Goal: Task Accomplishment & Management: Use online tool/utility

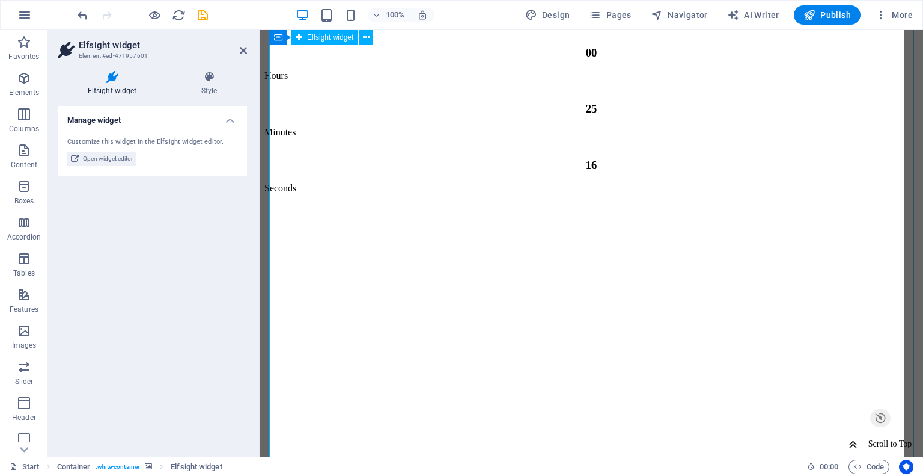
scroll to position [2664, 0]
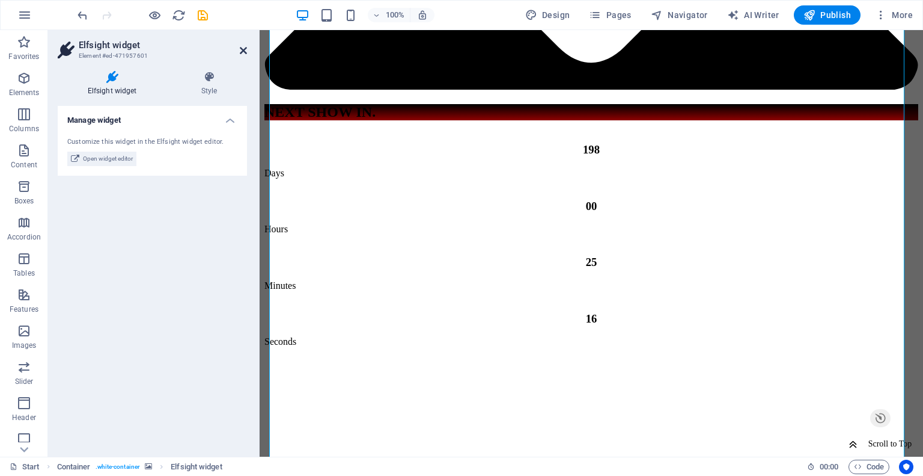
click at [246, 46] on icon at bounding box center [243, 51] width 7 height 10
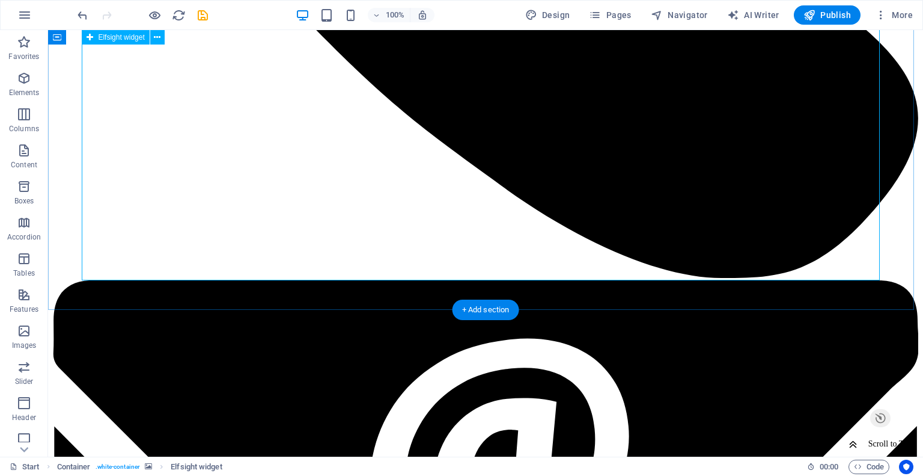
scroll to position [2604, 0]
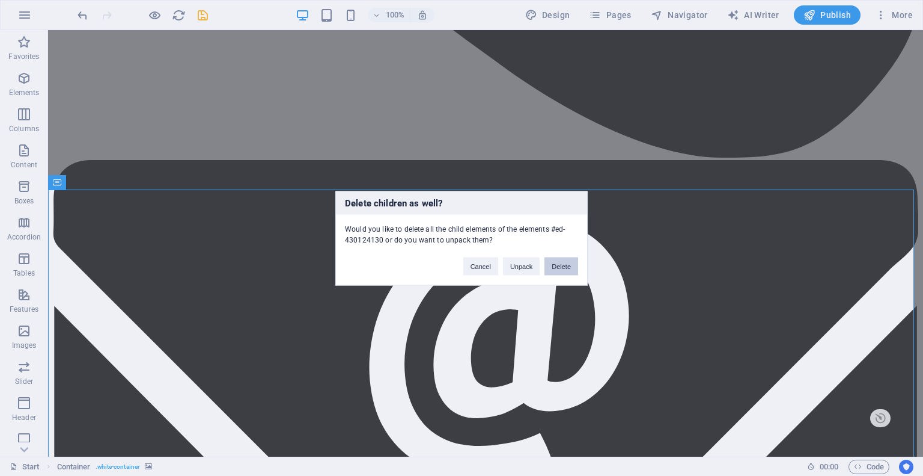
click at [559, 262] on button "Delete" at bounding box center [562, 266] width 34 height 18
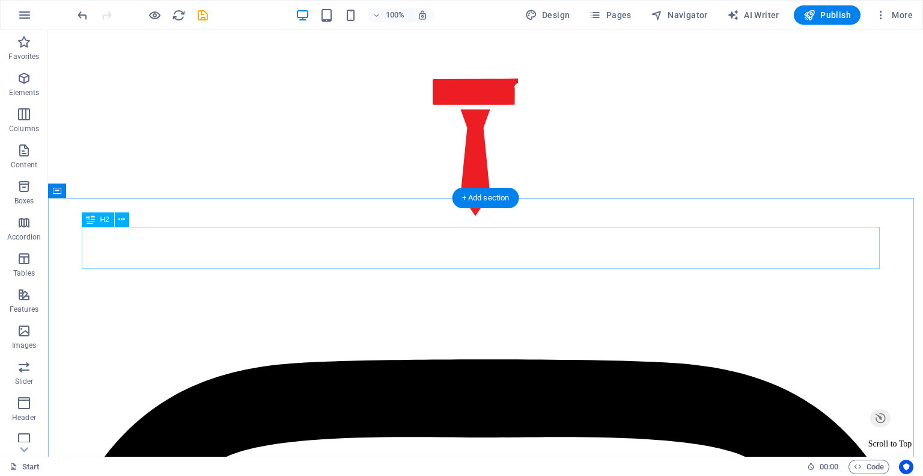
scroll to position [681, 0]
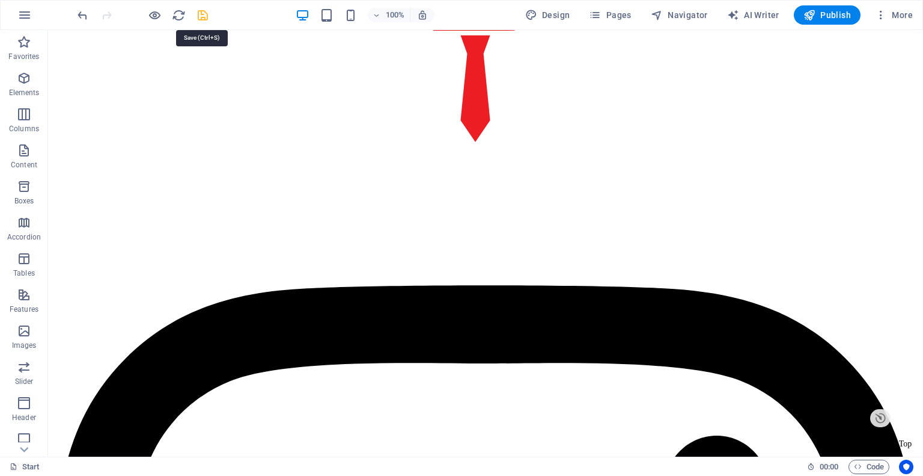
click at [200, 14] on icon "save" at bounding box center [203, 15] width 14 height 14
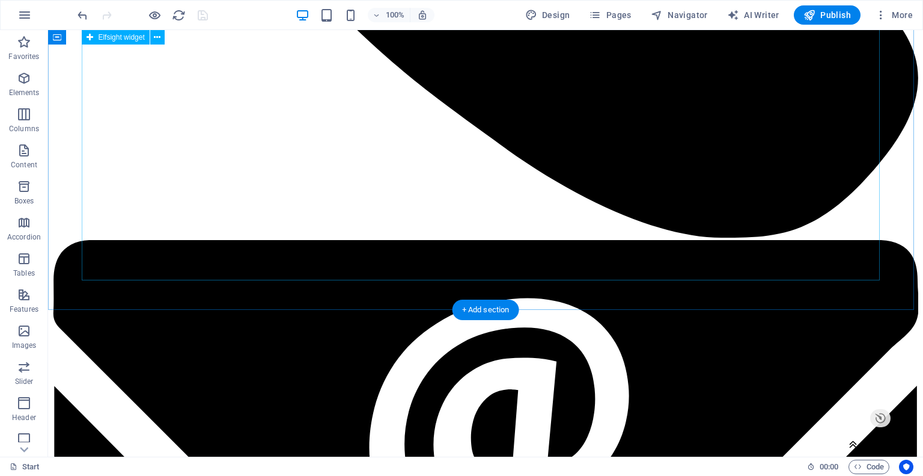
scroll to position [2484, 0]
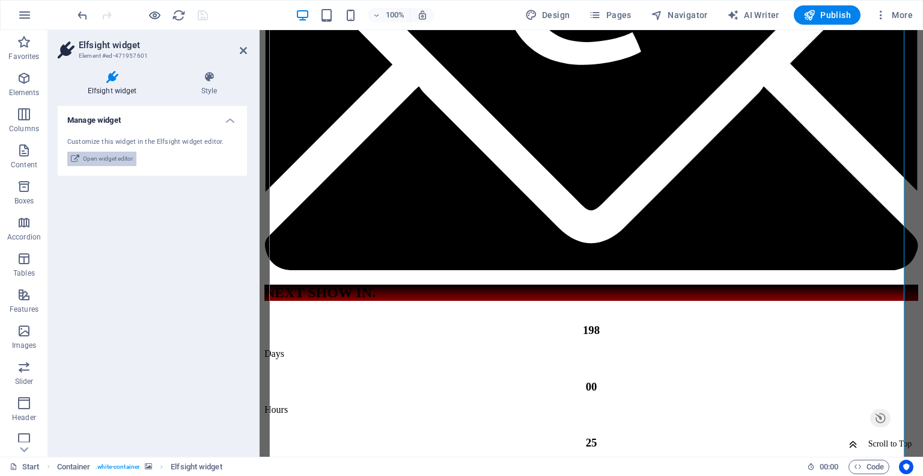
click at [99, 161] on span "Open widget editor" at bounding box center [108, 158] width 50 height 14
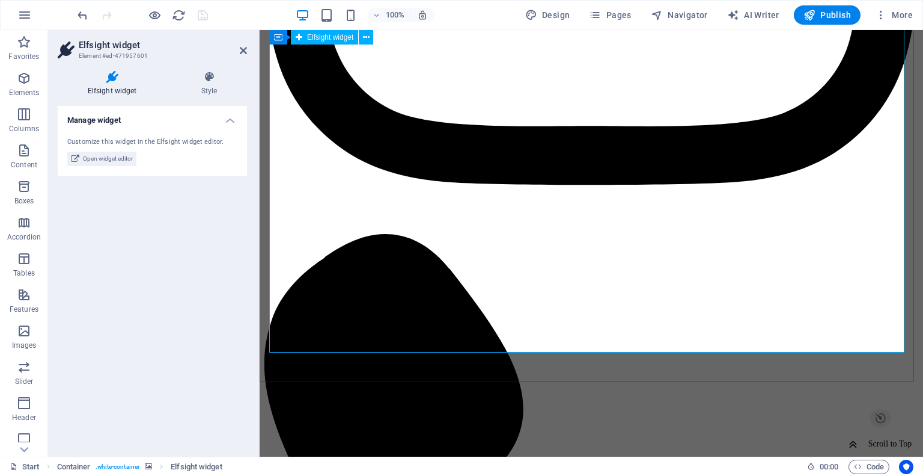
scroll to position [1402, 0]
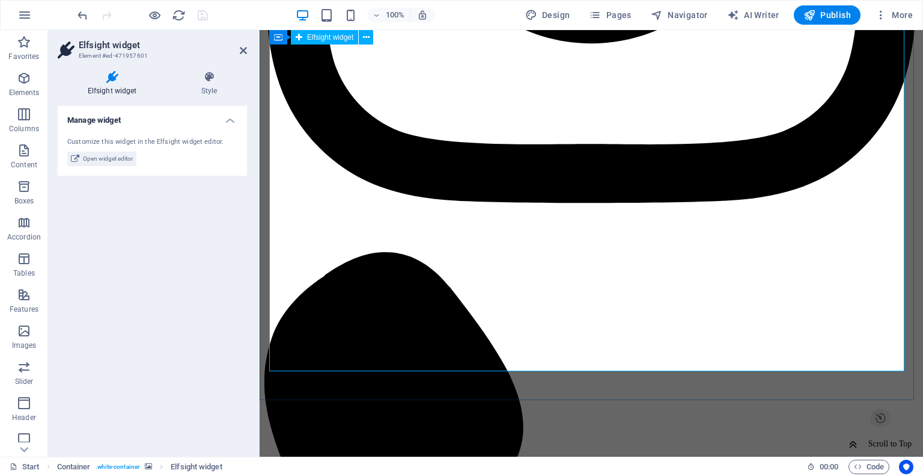
click at [103, 163] on span "Open widget editor" at bounding box center [108, 158] width 50 height 14
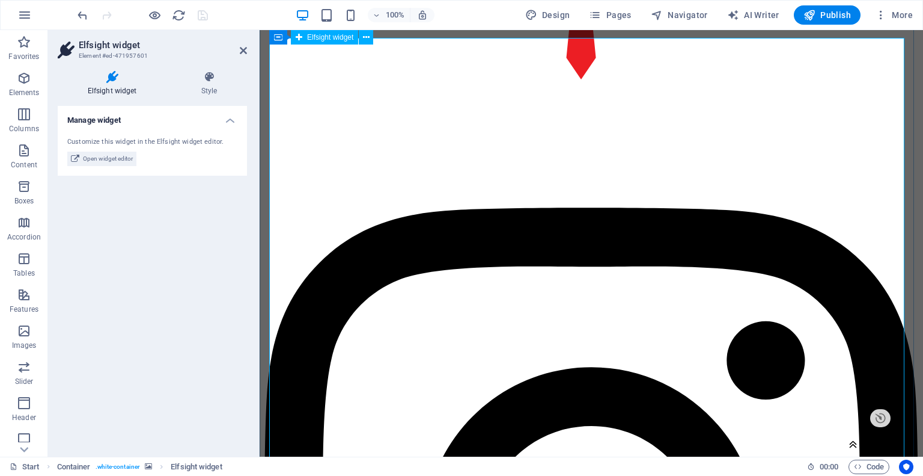
scroll to position [681, 0]
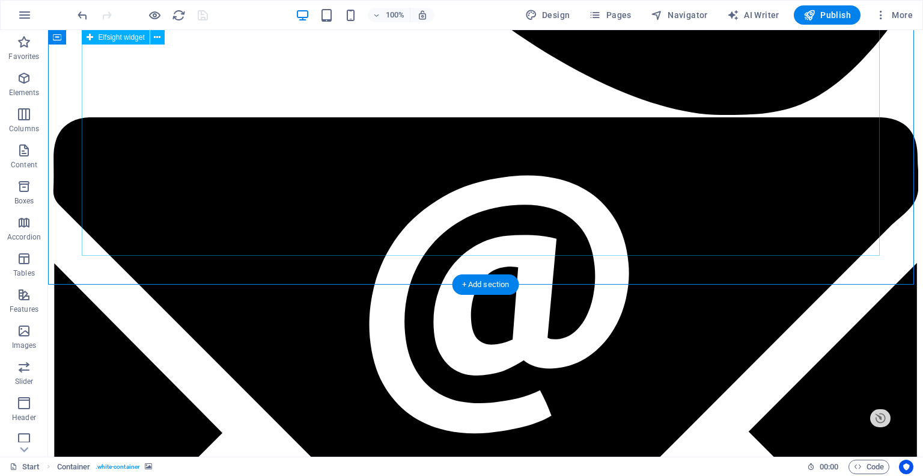
scroll to position [2604, 0]
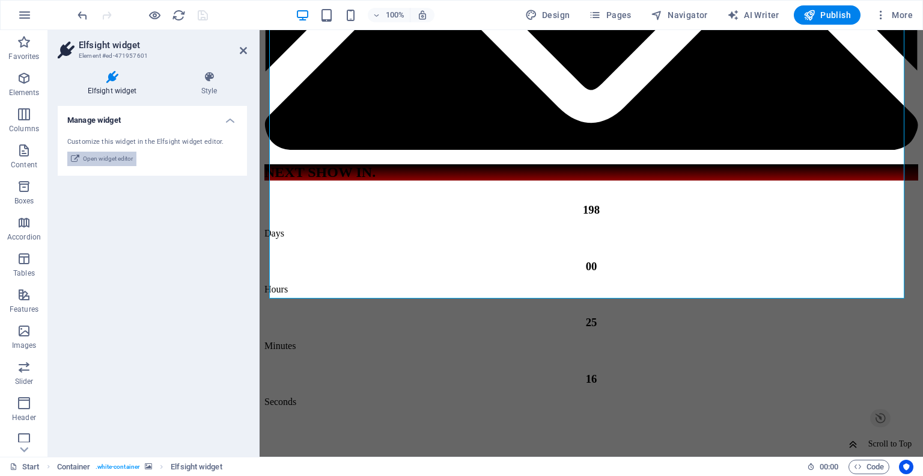
click at [79, 161] on button "Open widget editor" at bounding box center [101, 158] width 69 height 14
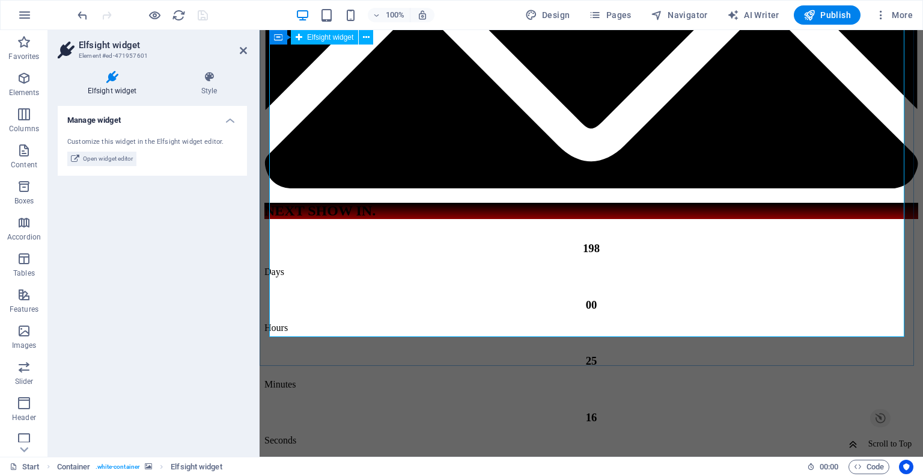
scroll to position [2544, 0]
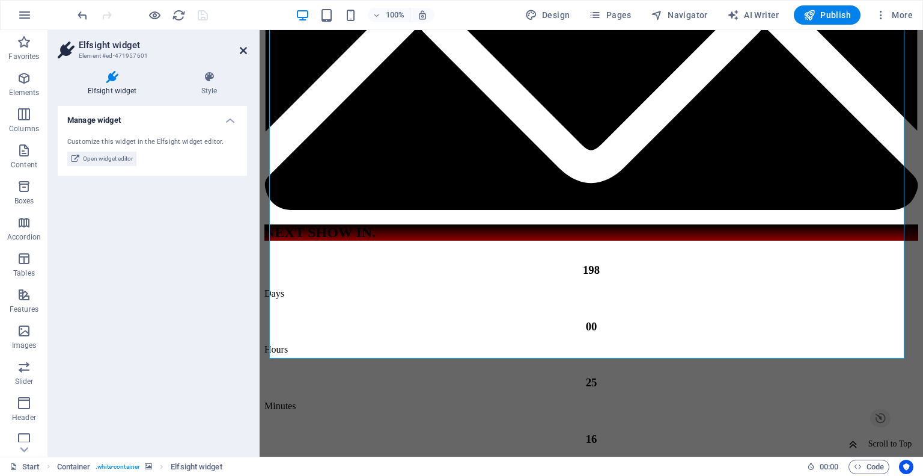
drag, startPoint x: 242, startPoint y: 50, endPoint x: 190, endPoint y: 35, distance: 53.8
click at [242, 50] on icon at bounding box center [243, 51] width 7 height 10
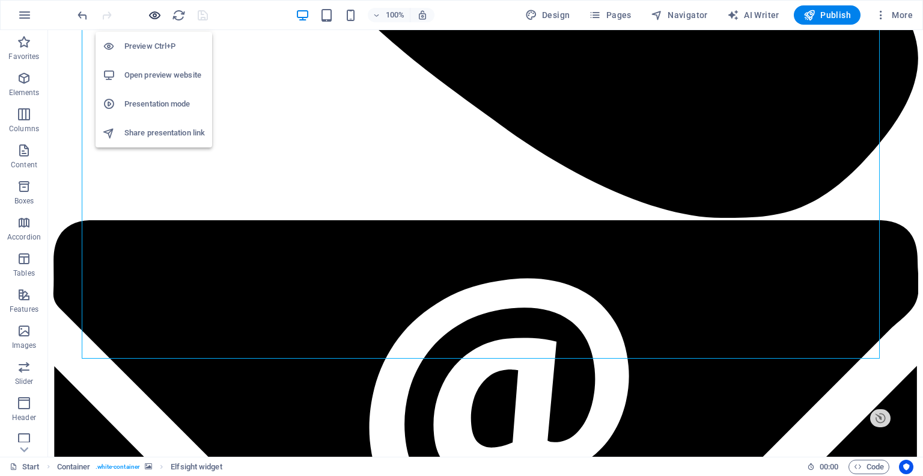
click at [158, 16] on icon "button" at bounding box center [155, 15] width 14 height 14
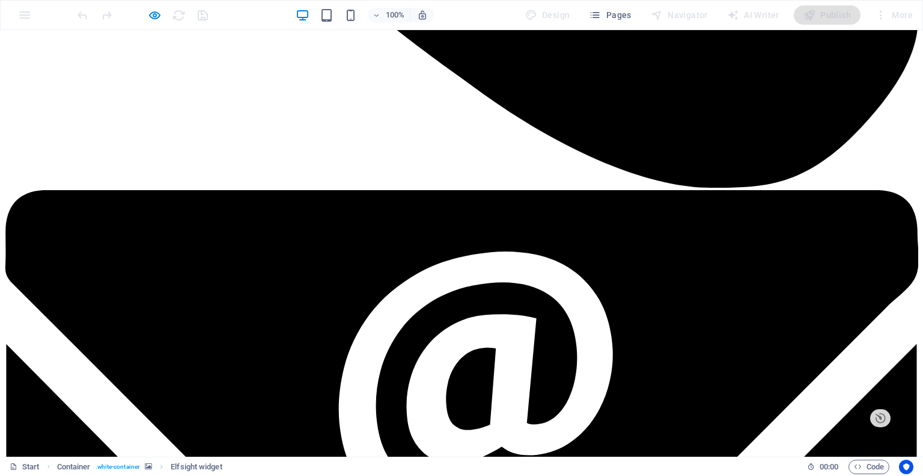
scroll to position [2664, 0]
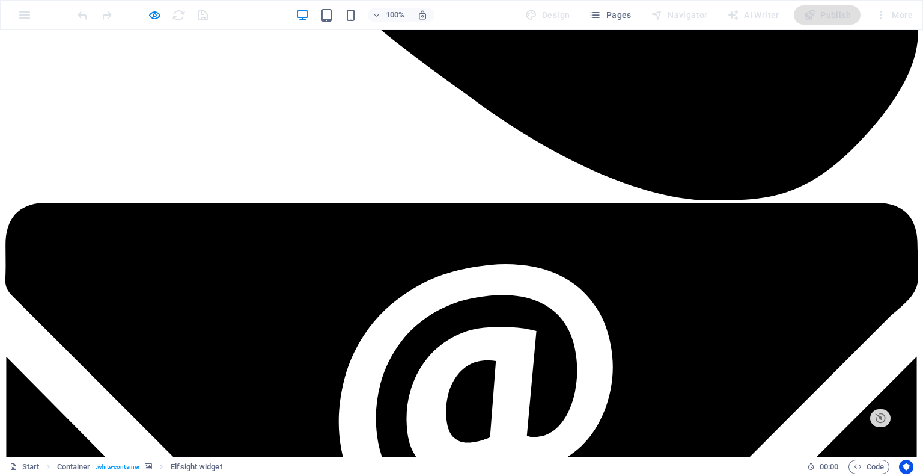
drag, startPoint x: 158, startPoint y: 16, endPoint x: 192, endPoint y: 123, distance: 112.4
click at [158, 16] on icon "button" at bounding box center [155, 15] width 14 height 14
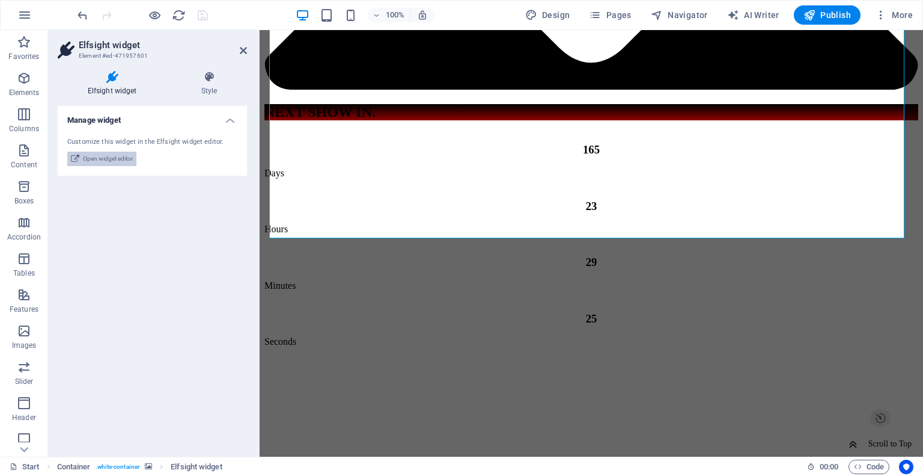
click at [109, 161] on span "Open widget editor" at bounding box center [108, 158] width 50 height 14
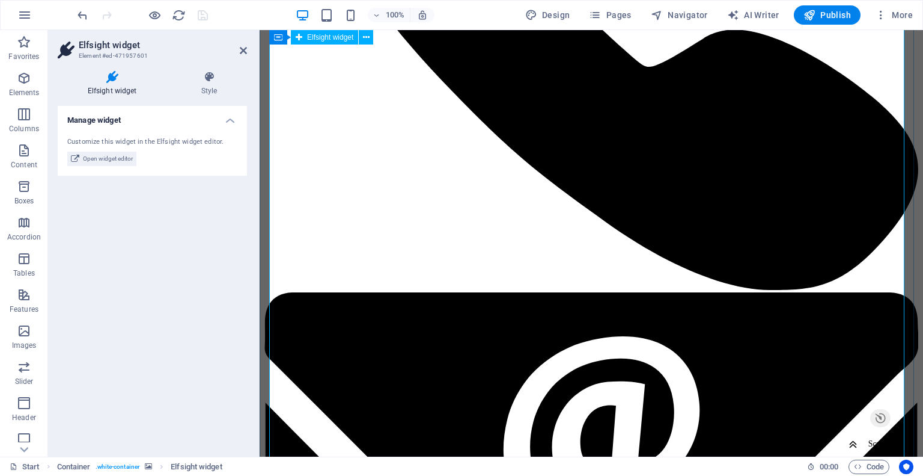
scroll to position [1883, 0]
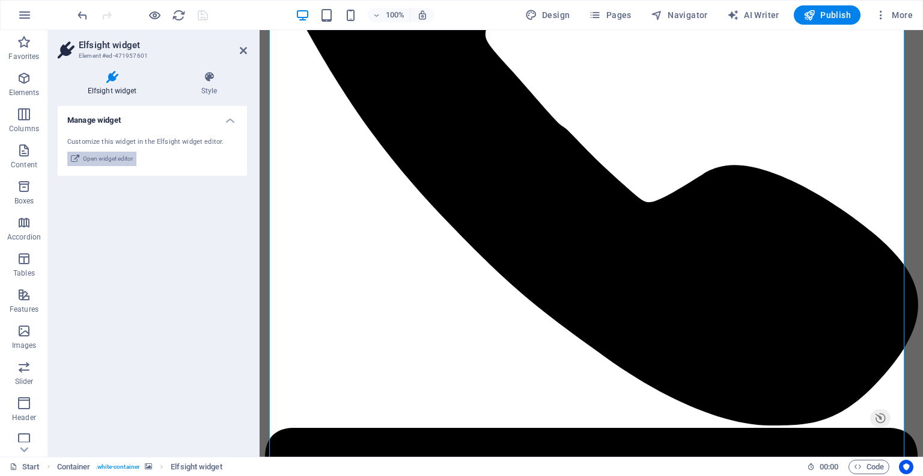
click at [120, 159] on span "Open widget editor" at bounding box center [108, 158] width 50 height 14
click at [113, 158] on span "Open widget editor" at bounding box center [108, 158] width 50 height 14
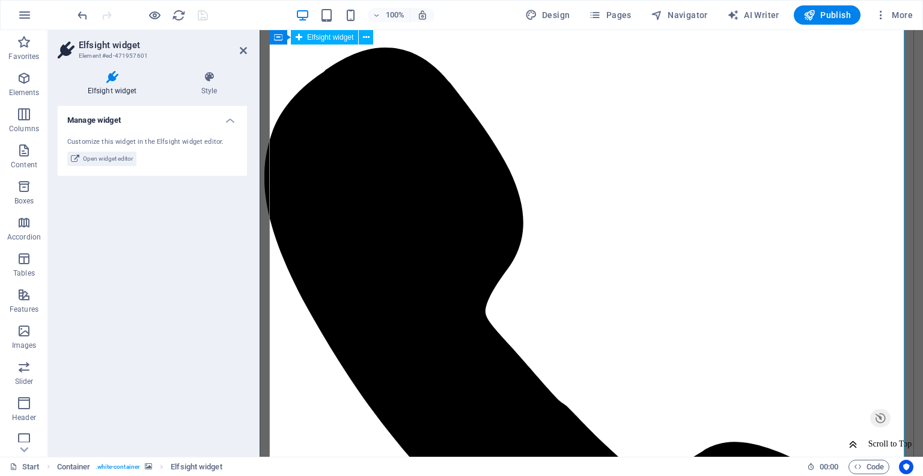
scroll to position [1582, 0]
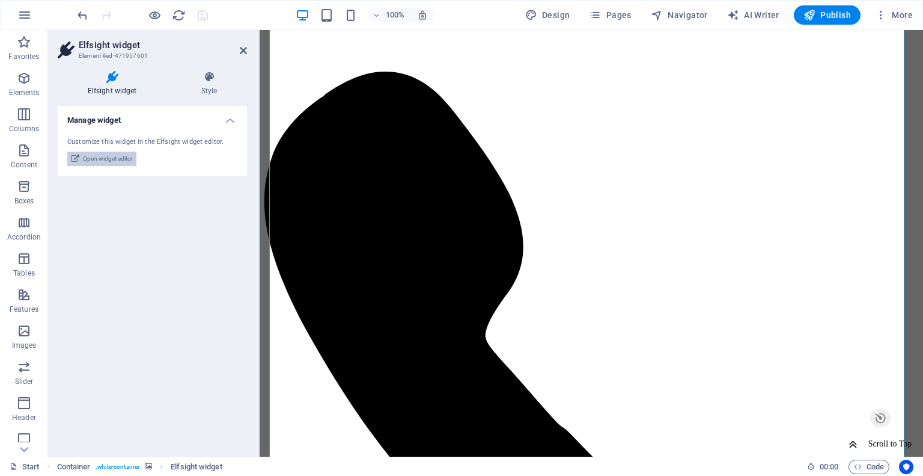
click at [119, 161] on span "Open widget editor" at bounding box center [108, 158] width 50 height 14
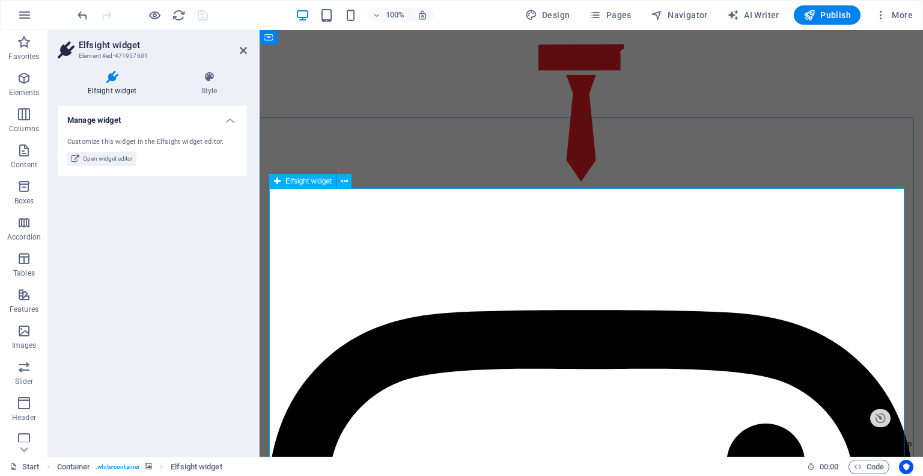
scroll to position [560, 0]
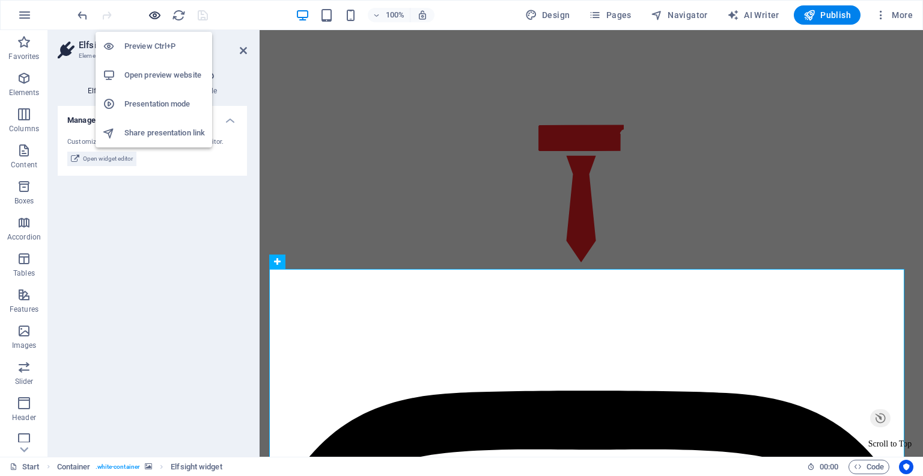
drag, startPoint x: 156, startPoint y: 11, endPoint x: 239, endPoint y: 46, distance: 89.2
click at [156, 11] on icon "button" at bounding box center [155, 15] width 14 height 14
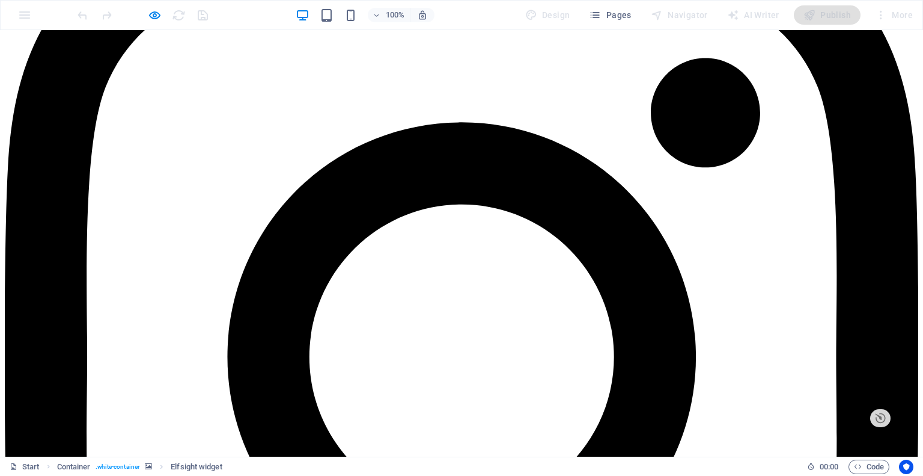
scroll to position [1041, 0]
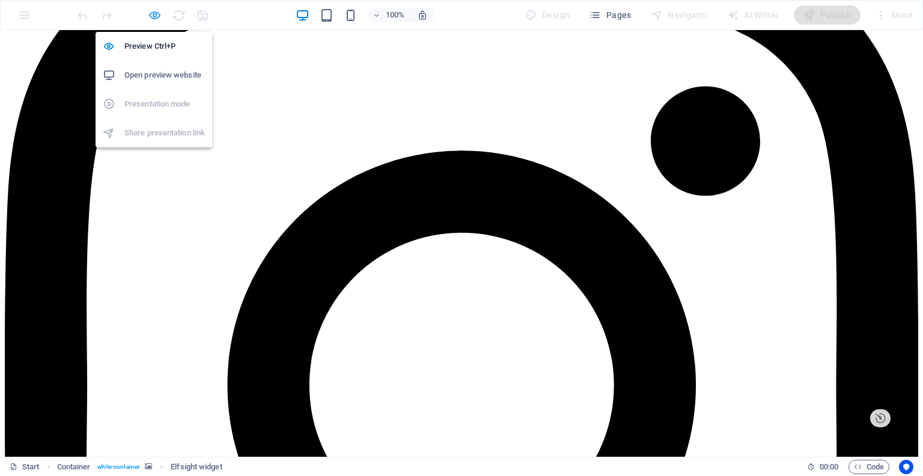
click at [153, 18] on icon "button" at bounding box center [155, 15] width 14 height 14
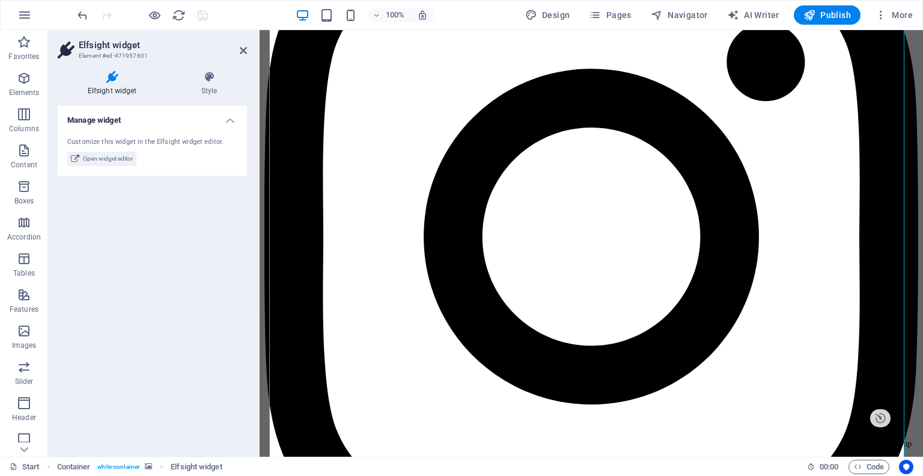
click at [107, 150] on div "Customize this widget in the Elfsight widget editor. Open widget editor" at bounding box center [152, 151] width 189 height 49
click at [94, 158] on span "Open widget editor" at bounding box center [108, 158] width 50 height 14
click at [79, 157] on icon at bounding box center [75, 158] width 8 height 14
click at [89, 157] on span "Open widget editor" at bounding box center [108, 158] width 50 height 14
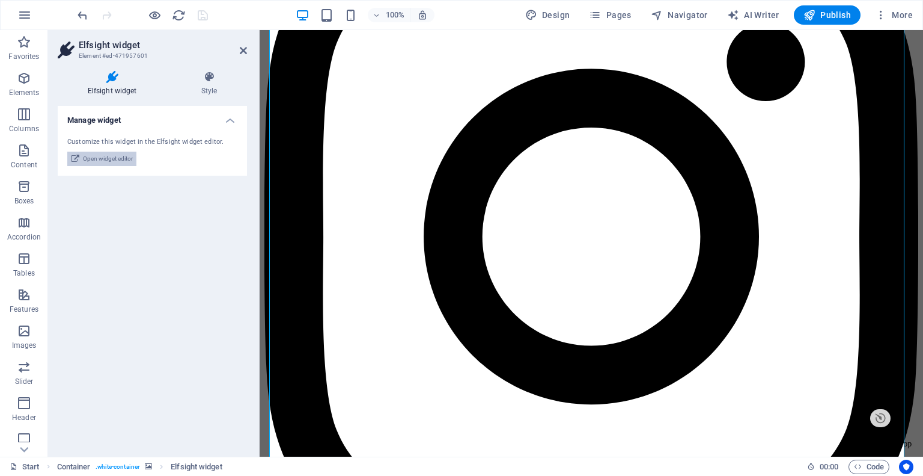
click at [87, 155] on span "Open widget editor" at bounding box center [108, 158] width 50 height 14
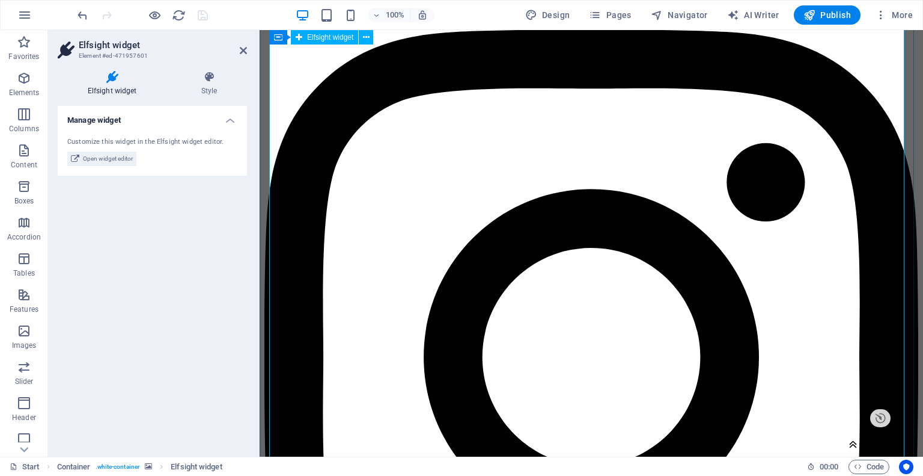
scroll to position [981, 0]
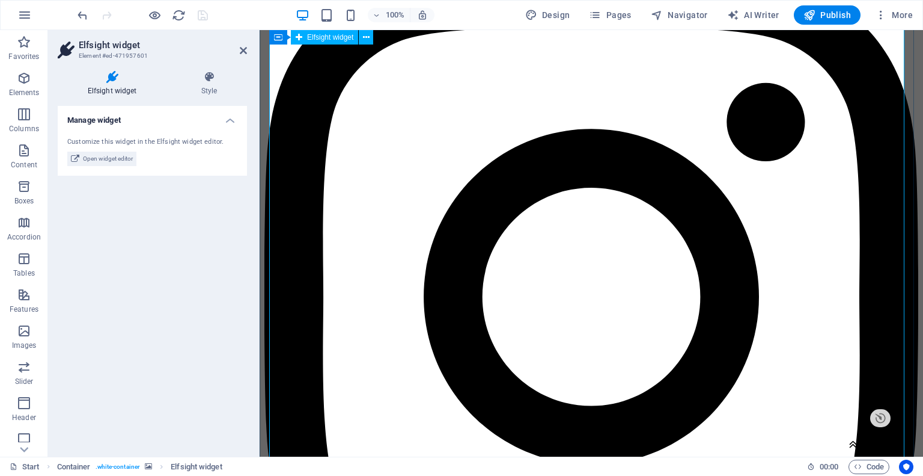
click at [132, 161] on span "Open widget editor" at bounding box center [108, 158] width 50 height 14
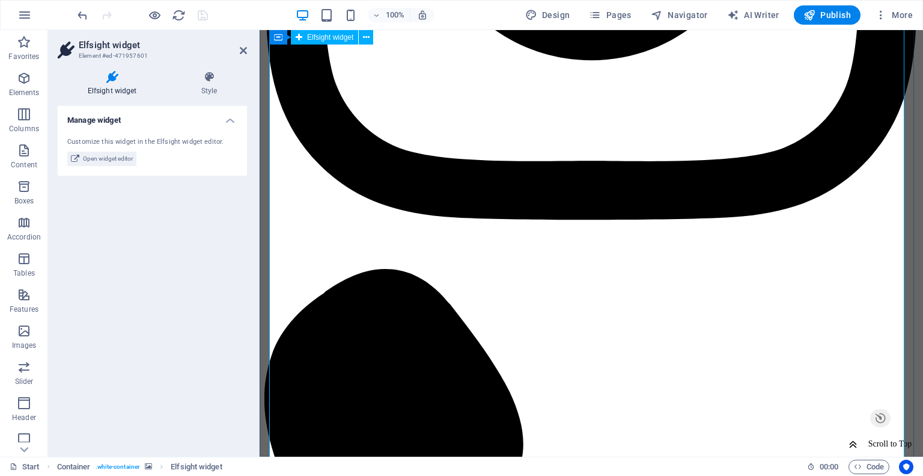
scroll to position [1402, 0]
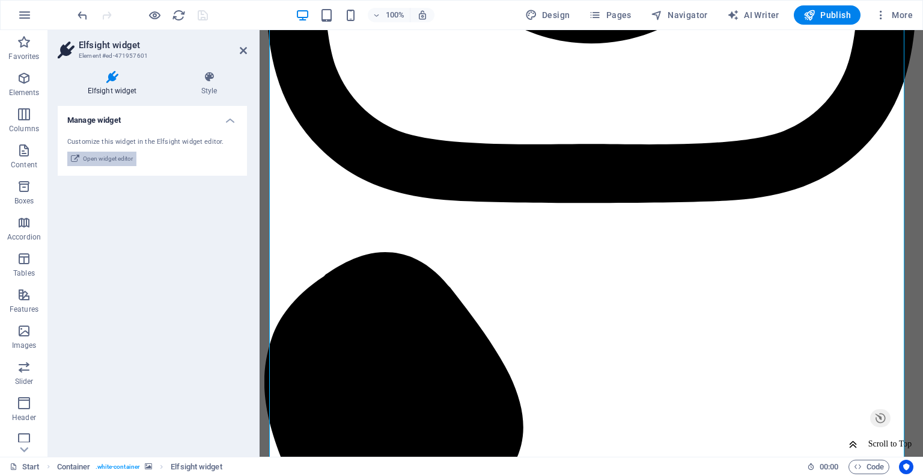
click at [98, 162] on span "Open widget editor" at bounding box center [108, 158] width 50 height 14
click at [82, 158] on button "Open widget editor" at bounding box center [101, 158] width 69 height 14
click at [120, 159] on span "Open widget editor" at bounding box center [108, 158] width 50 height 14
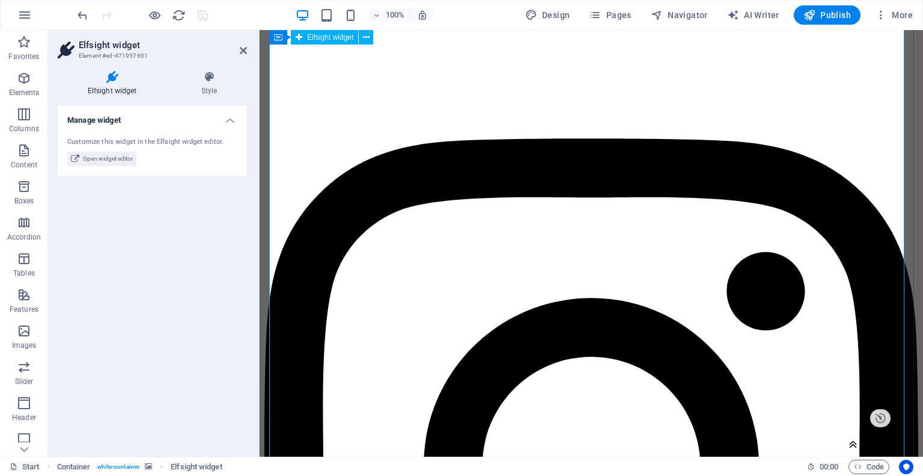
scroll to position [801, 0]
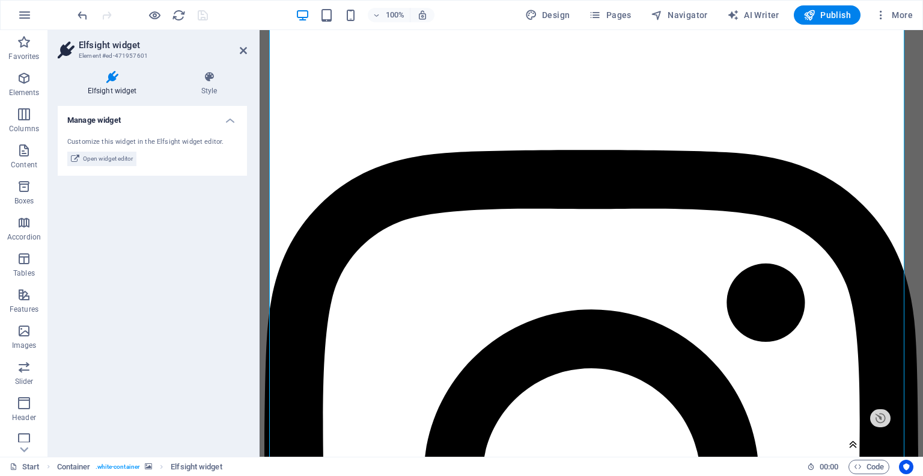
click at [248, 54] on aside "Elfsight widget Element #ed-471957601 Elfsight widget Style Manage widget Custo…" at bounding box center [154, 243] width 212 height 426
click at [246, 50] on icon at bounding box center [243, 51] width 7 height 10
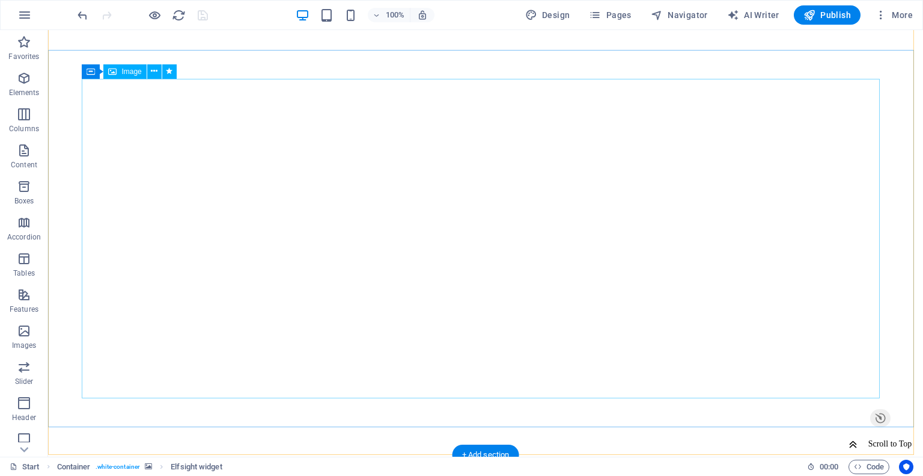
scroll to position [0, 0]
click at [831, 11] on span "Publish" at bounding box center [827, 15] width 47 height 12
